Goal: Task Accomplishment & Management: Complete application form

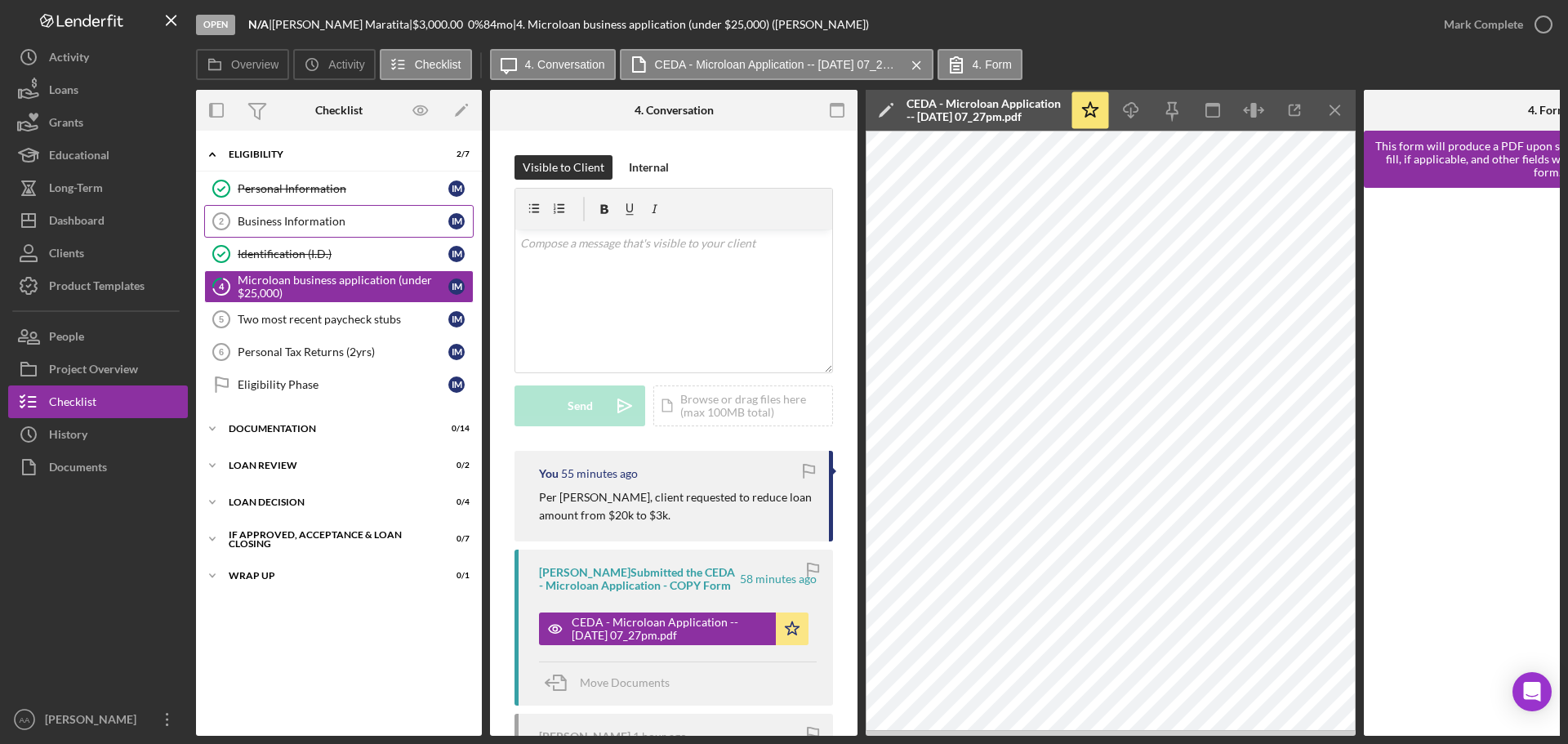
click at [394, 215] on div "Business Information" at bounding box center [343, 221] width 210 height 13
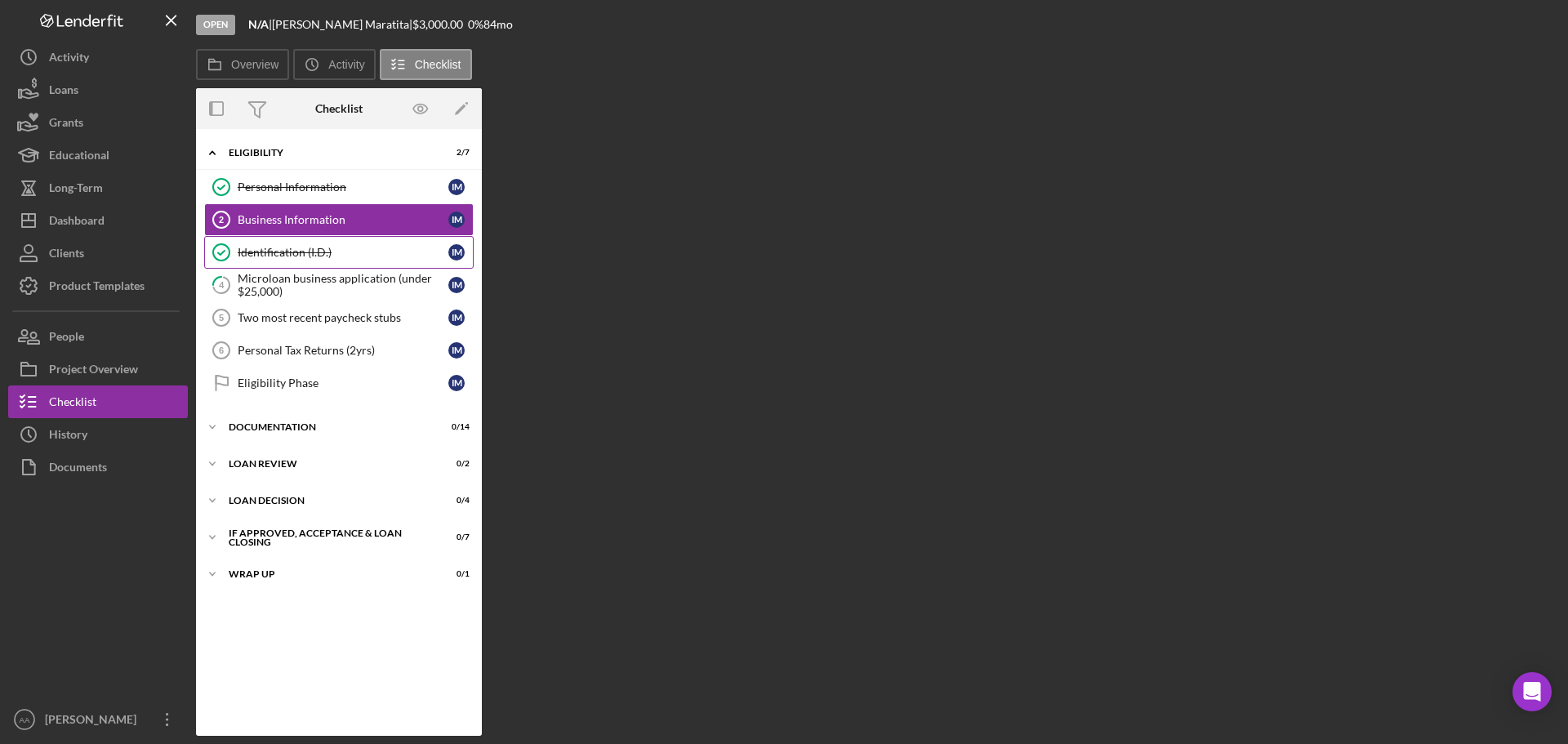
click at [374, 264] on link "Identification (I.D.) Identification (I.D.) I M" at bounding box center [338, 252] width 269 height 33
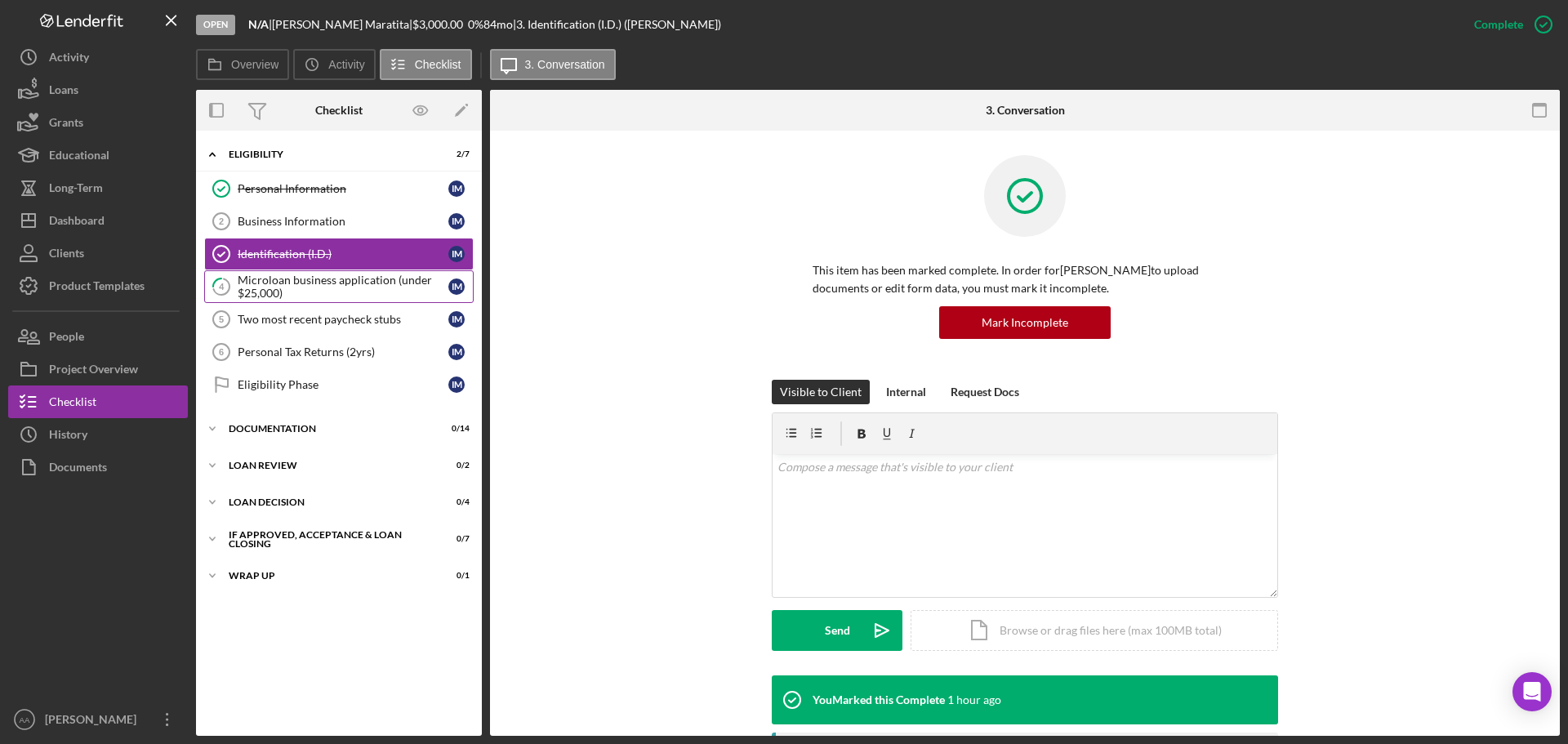
click at [366, 286] on div "Microloan business application (under $25,000)" at bounding box center [343, 287] width 210 height 27
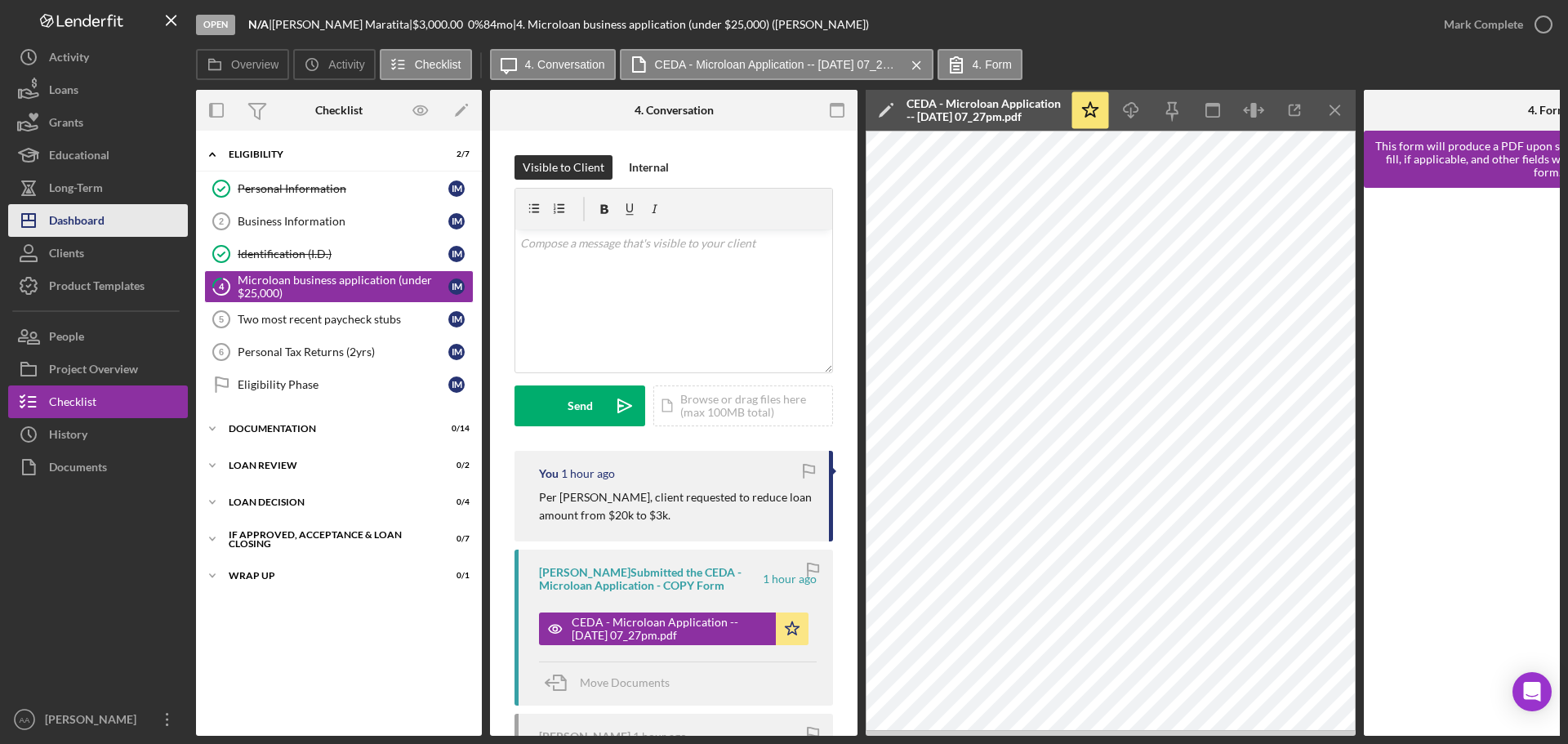
click at [76, 229] on div "Dashboard" at bounding box center [76, 223] width 56 height 37
